Goal: Task Accomplishment & Management: Use online tool/utility

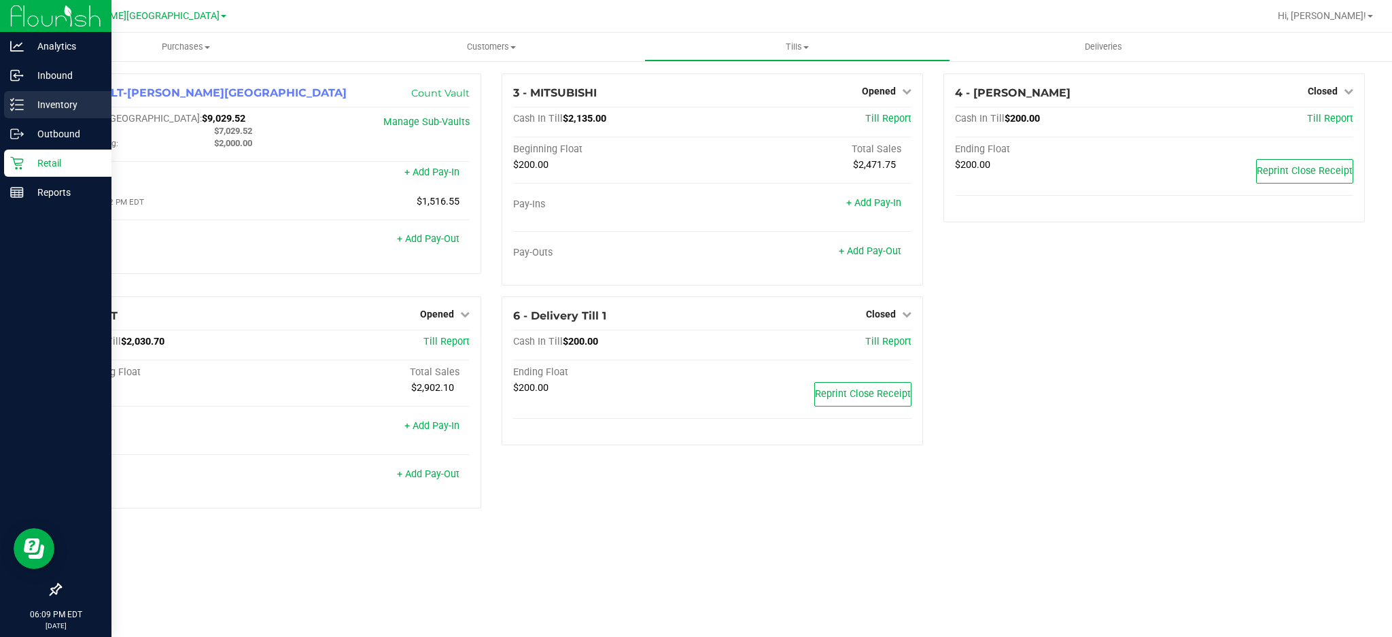
click at [59, 115] on div "Inventory" at bounding box center [57, 104] width 107 height 27
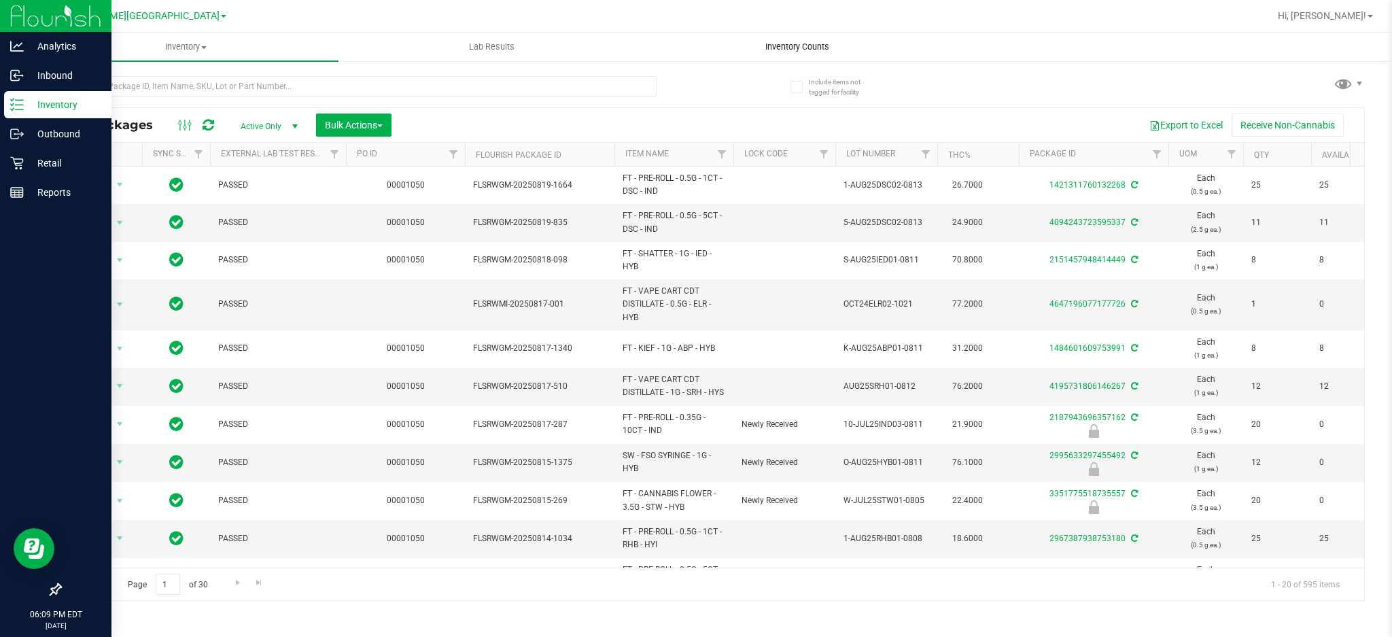
click at [801, 50] on span "Inventory Counts" at bounding box center [797, 47] width 101 height 12
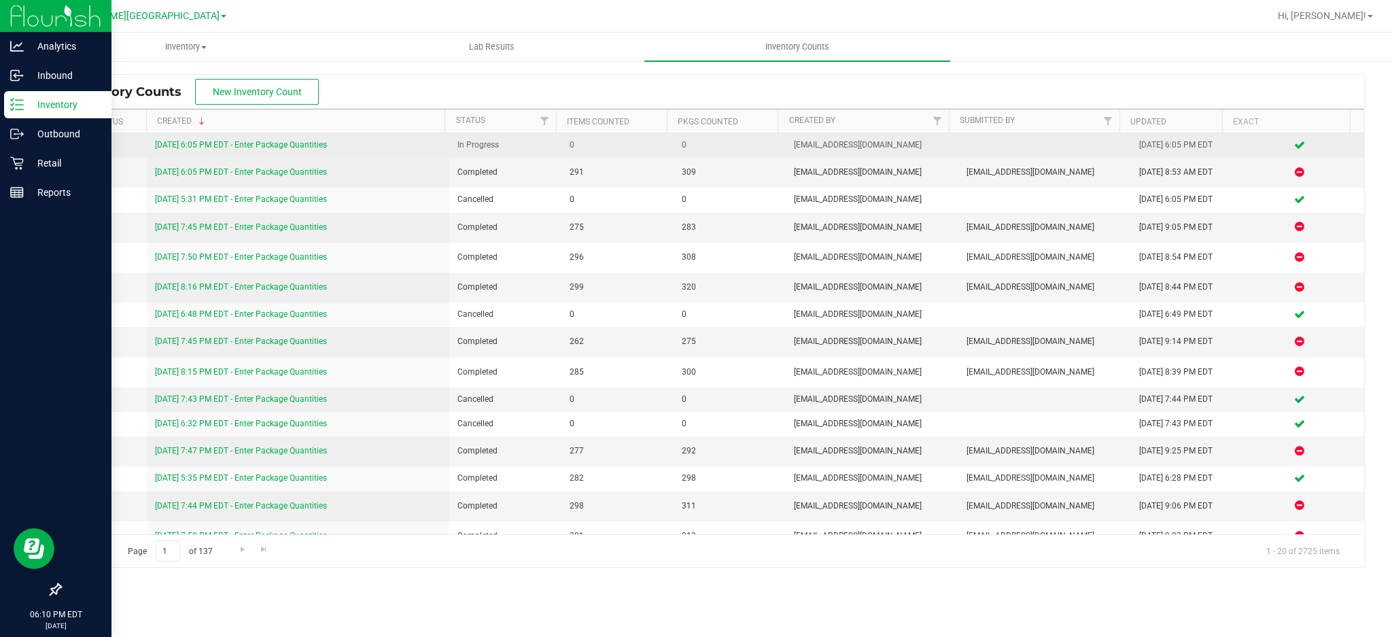
click at [304, 141] on link "[DATE] 6:05 PM EDT - Enter Package Quantities" at bounding box center [241, 145] width 172 height 10
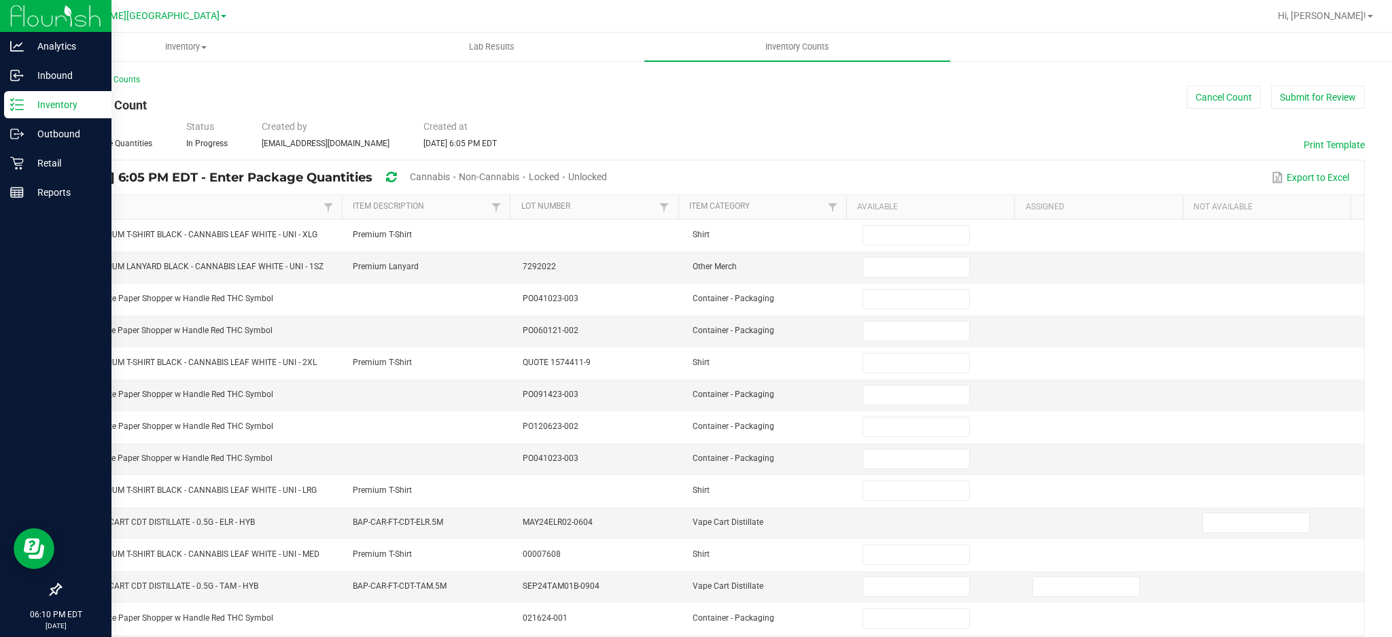
click at [200, 204] on link "Item" at bounding box center [196, 206] width 247 height 11
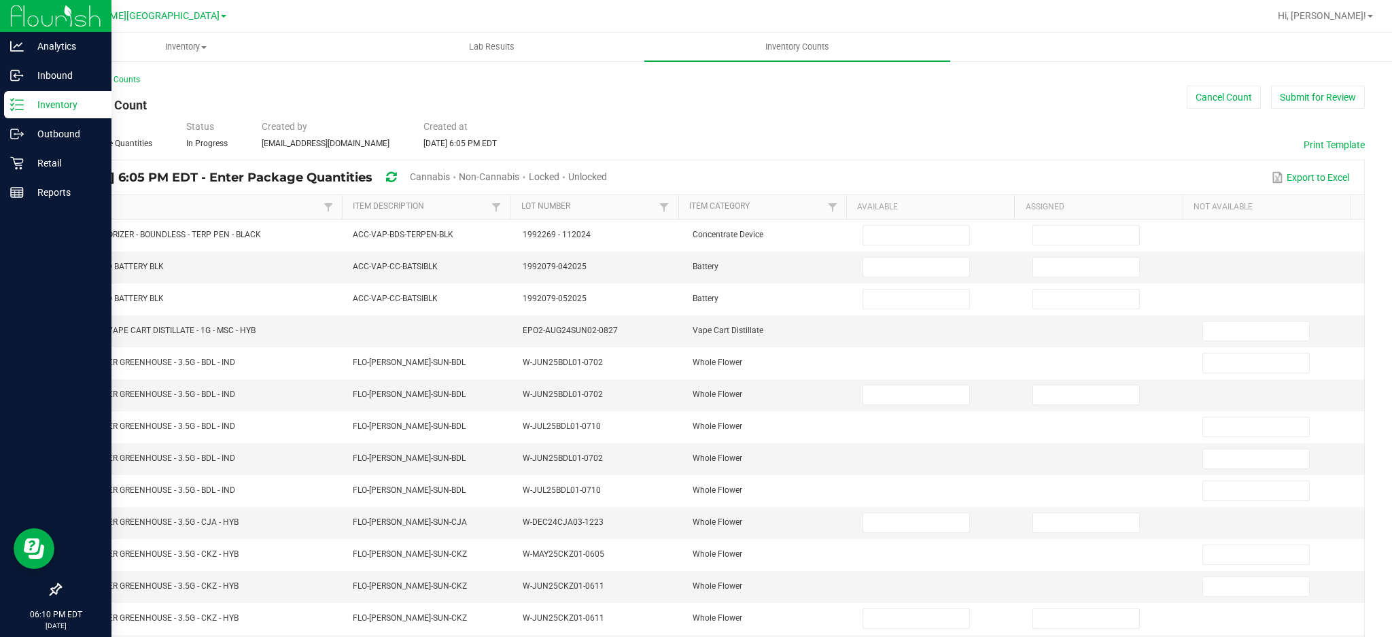
click at [450, 179] on span "Cannabis" at bounding box center [430, 176] width 40 height 11
click at [608, 173] on span "Unlocked" at bounding box center [588, 176] width 39 height 11
click at [1325, 143] on button "Print Template" at bounding box center [1333, 145] width 61 height 14
